Goal: Find specific page/section: Find specific page/section

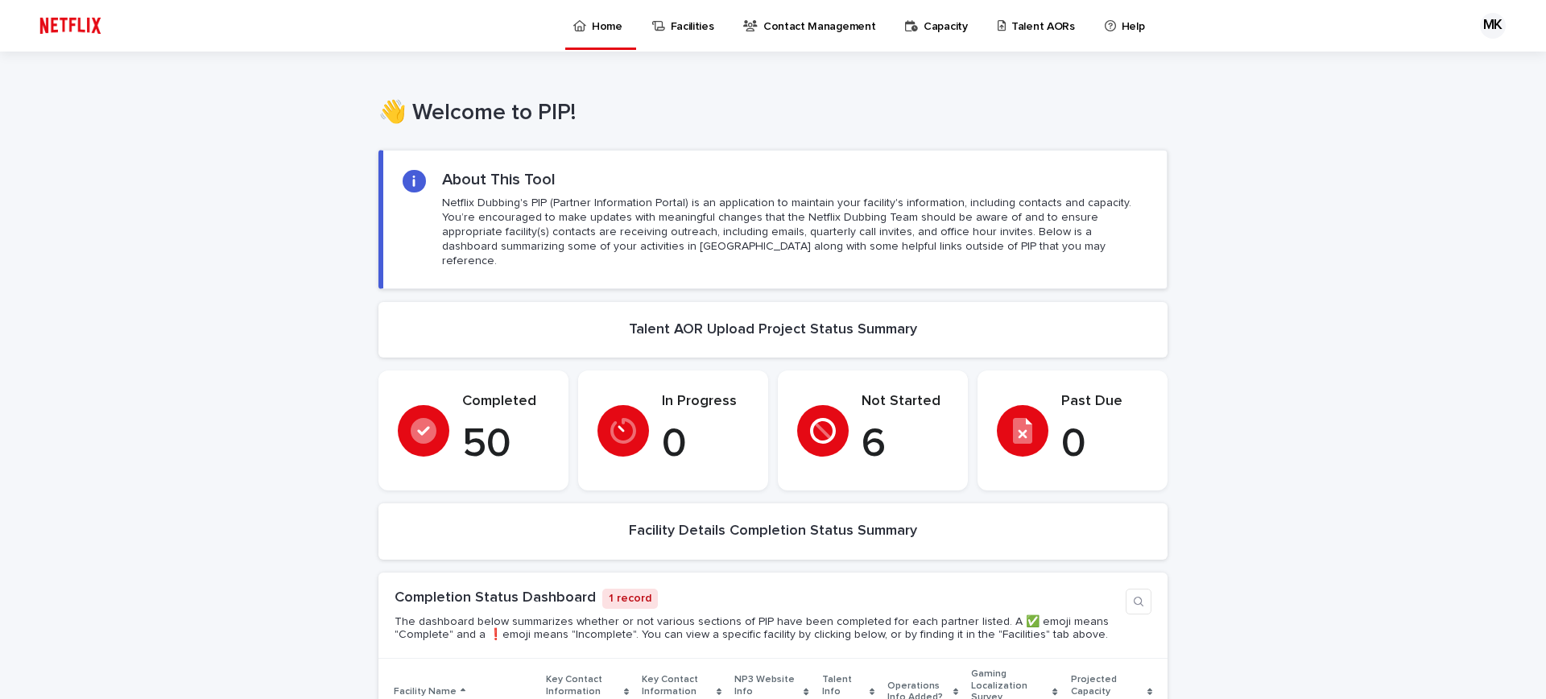
click at [1042, 29] on p "Talent AORs" at bounding box center [1043, 17] width 64 height 34
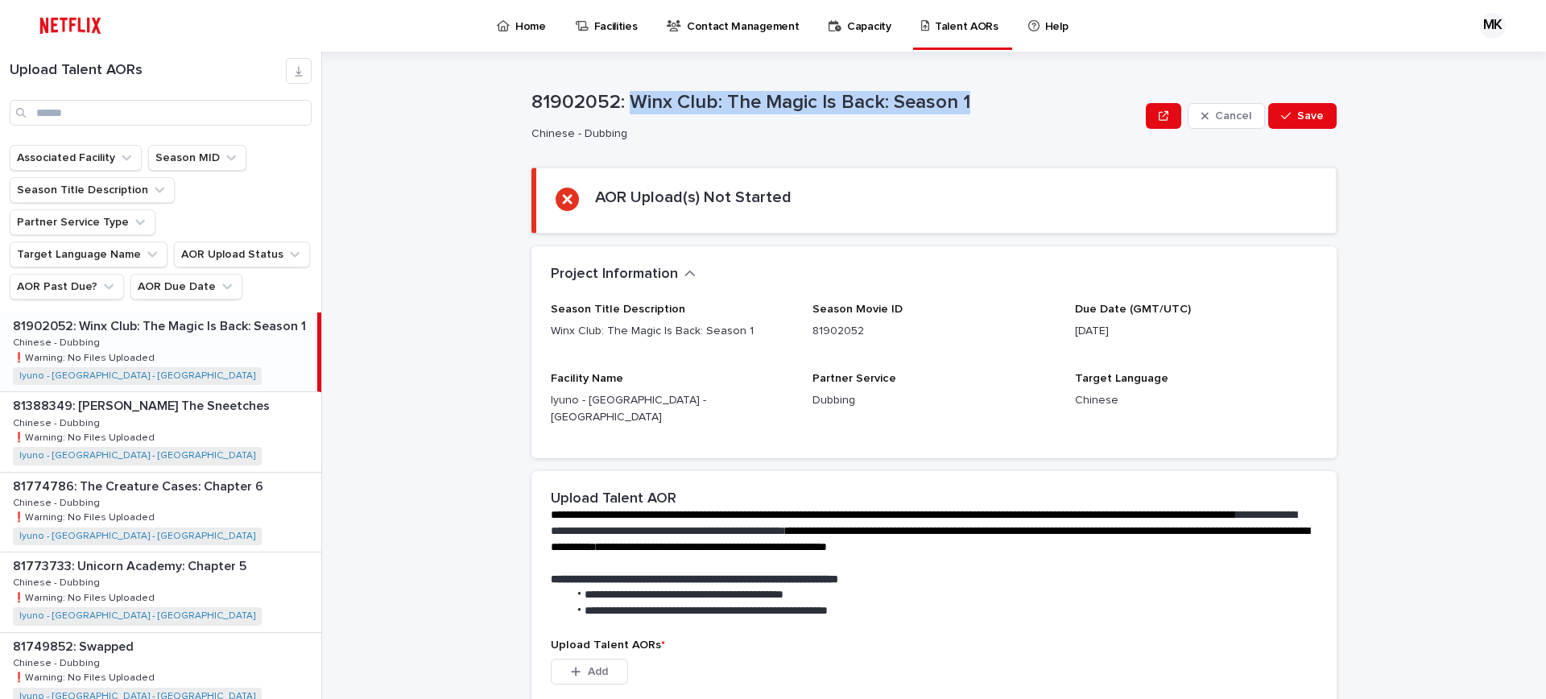
drag, startPoint x: 634, startPoint y: 96, endPoint x: 993, endPoint y: 96, distance: 358.2
click at [993, 96] on p "81902052: Winx Club: The Magic Is Back: Season 1" at bounding box center [835, 102] width 608 height 23
copy p "Winx Club: The Magic Is Back: Season 1"
